Goal: Task Accomplishment & Management: Manage account settings

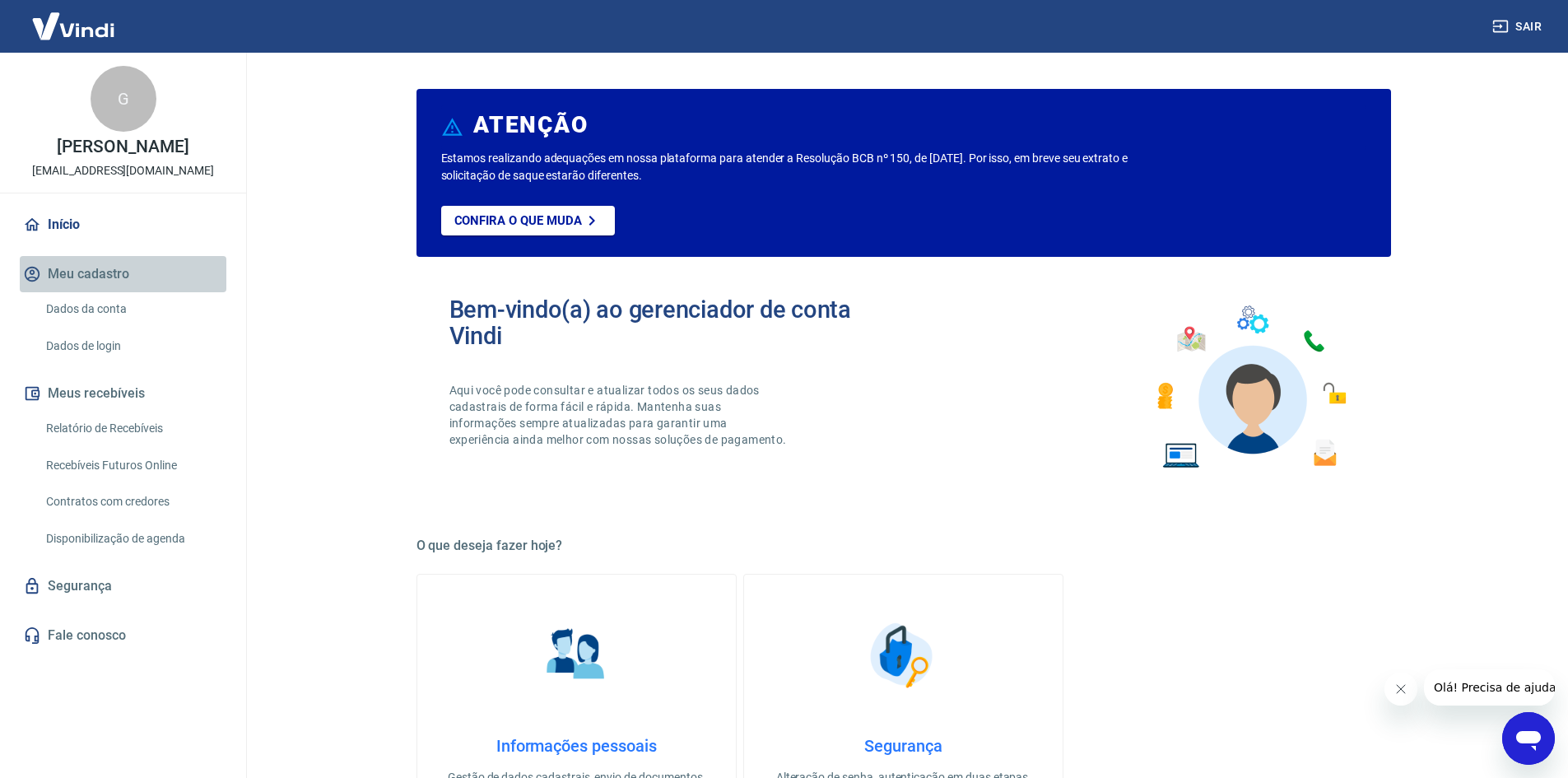
click at [110, 275] on button "Meu cadastro" at bounding box center [123, 274] width 207 height 36
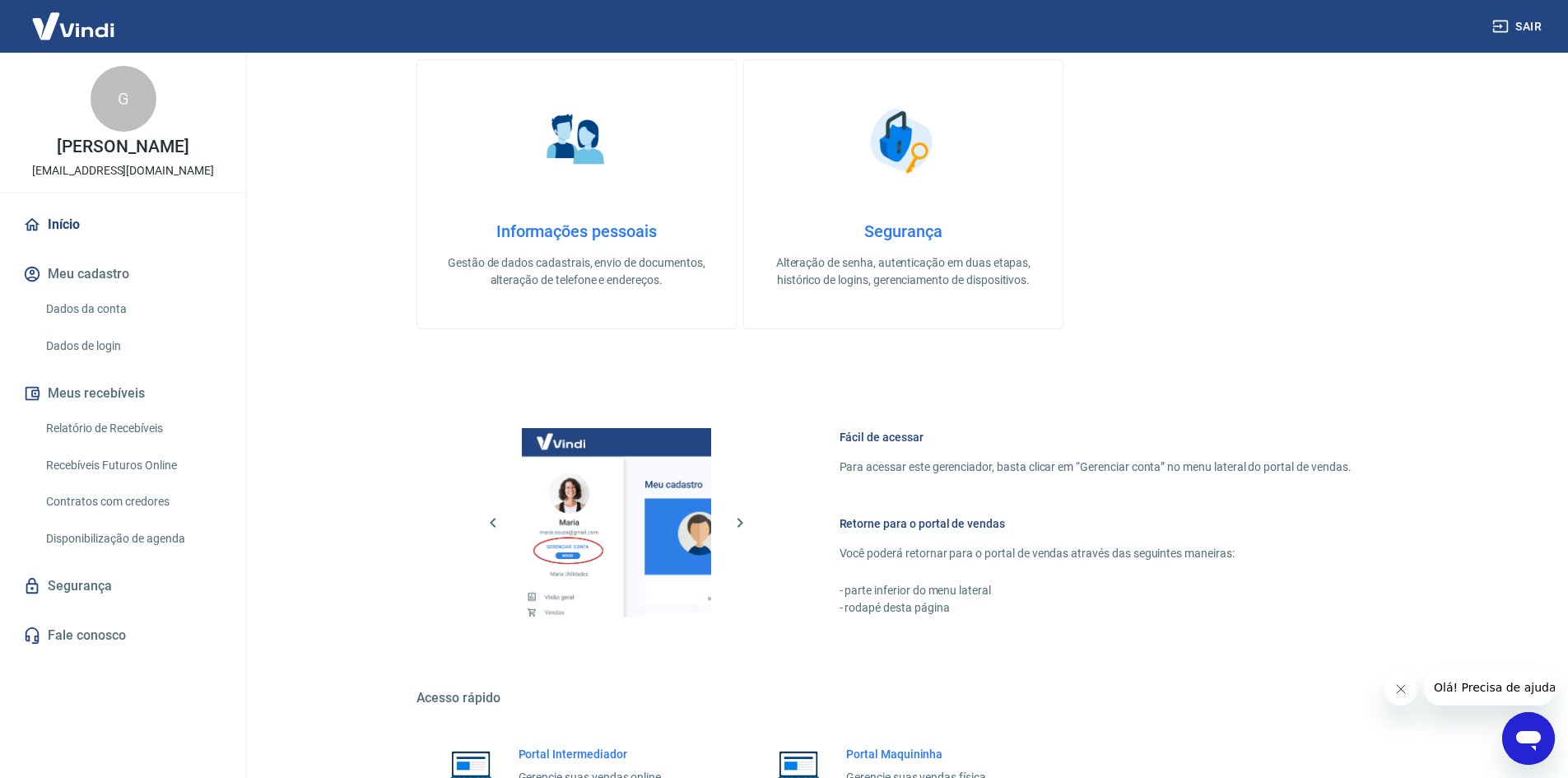
scroll to position [676, 0]
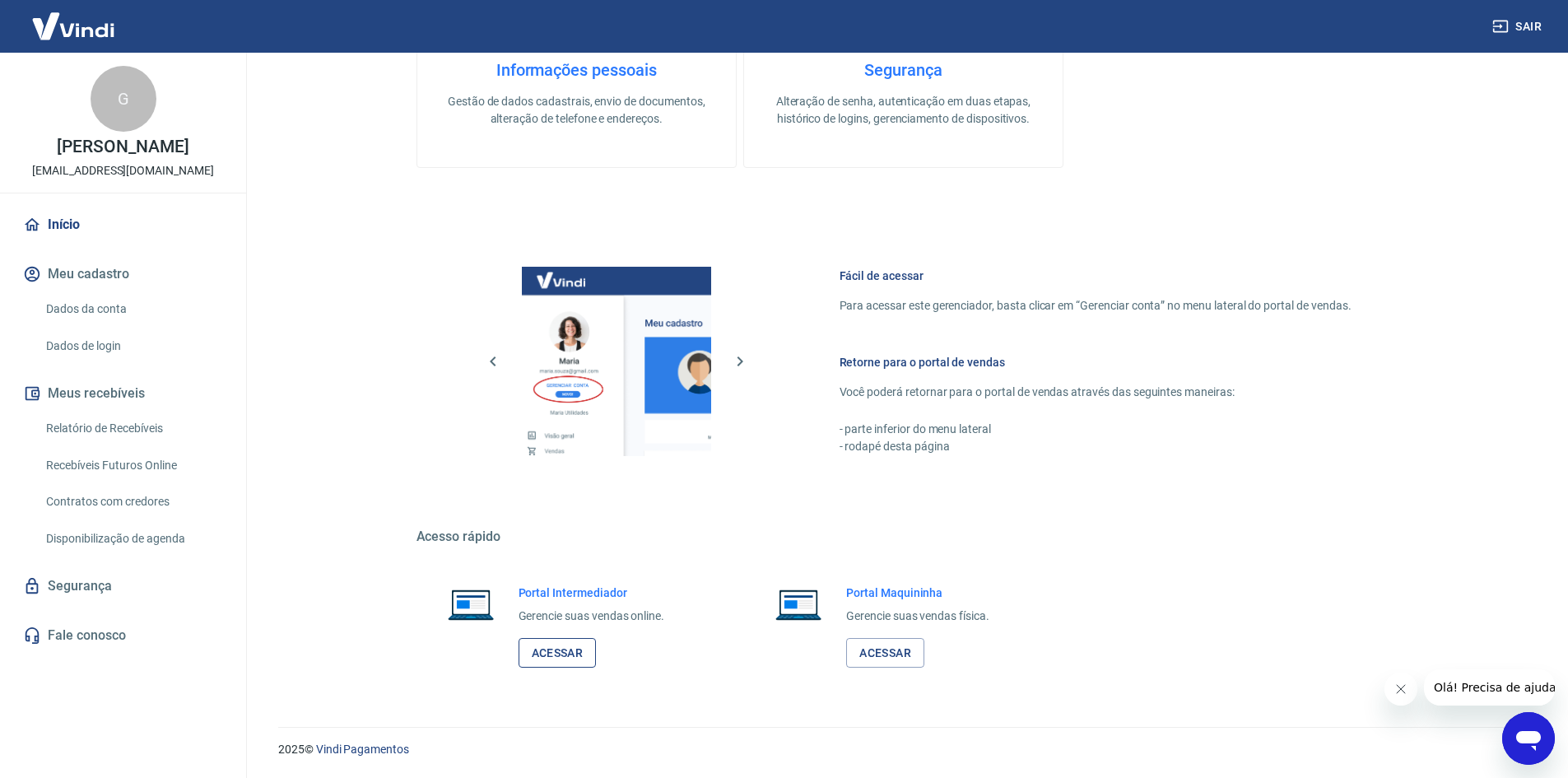
click at [562, 658] on link "Acessar" at bounding box center [557, 652] width 78 height 30
